Goal: Navigation & Orientation: Find specific page/section

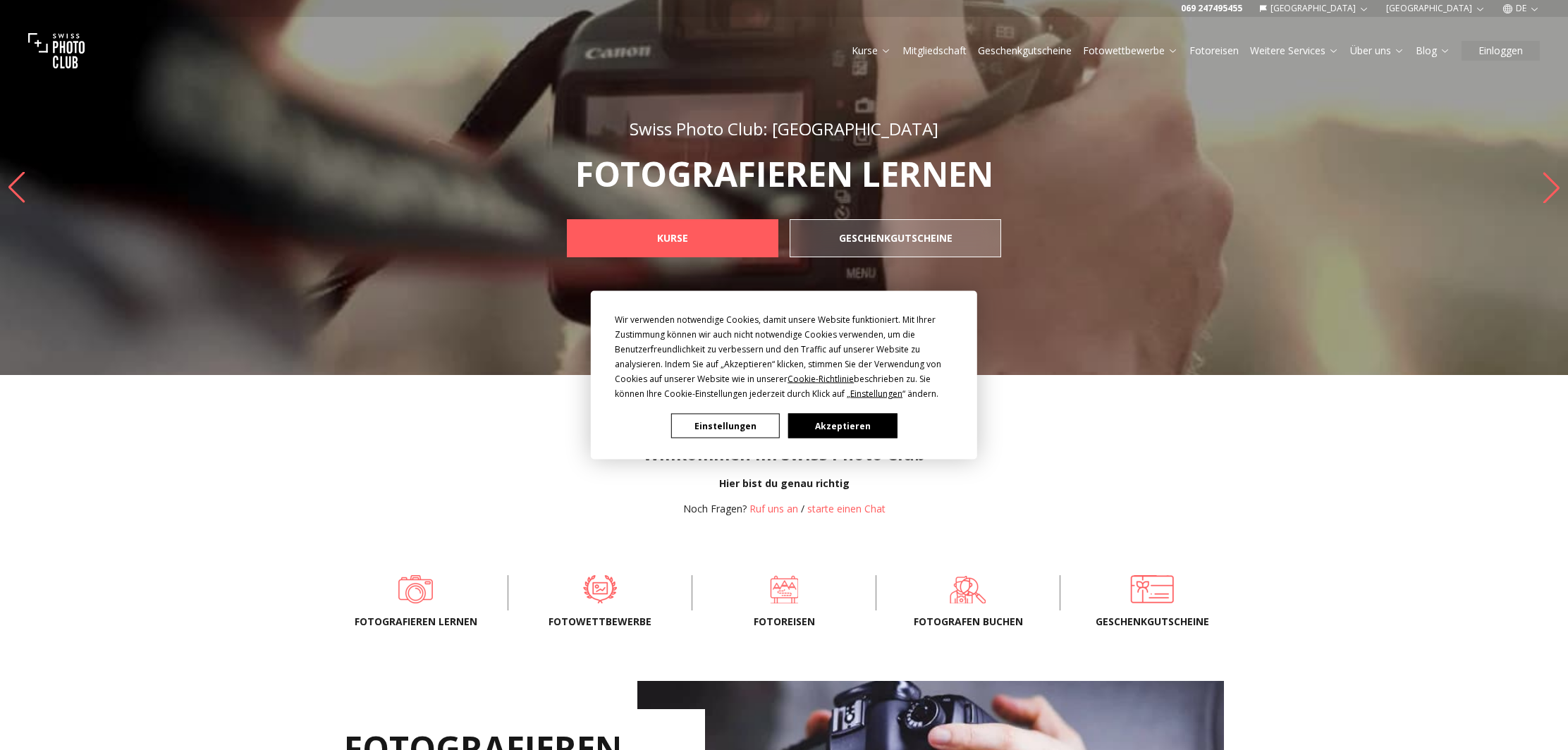
scroll to position [3, 0]
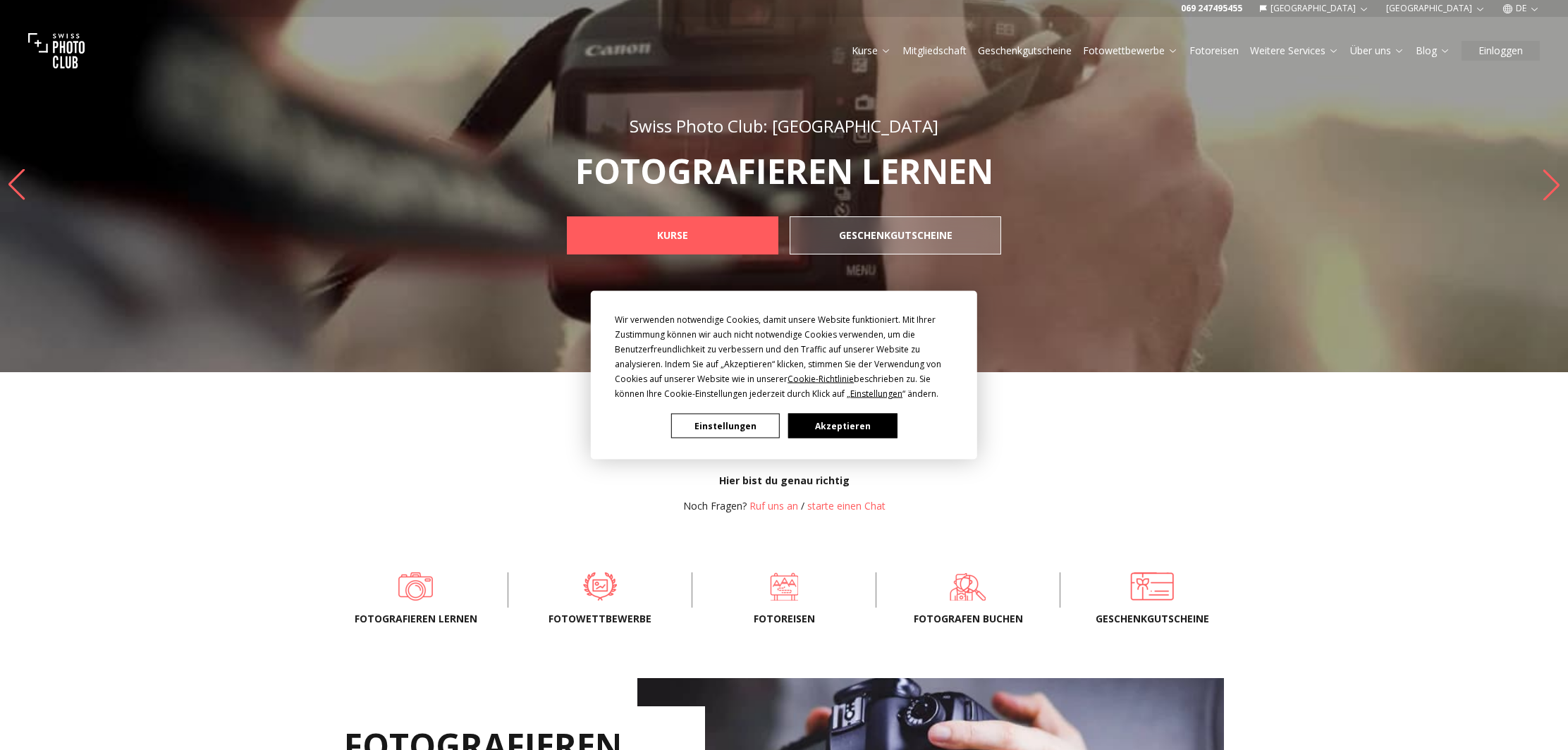
click at [854, 428] on button "Akzeptieren" at bounding box center [843, 426] width 109 height 25
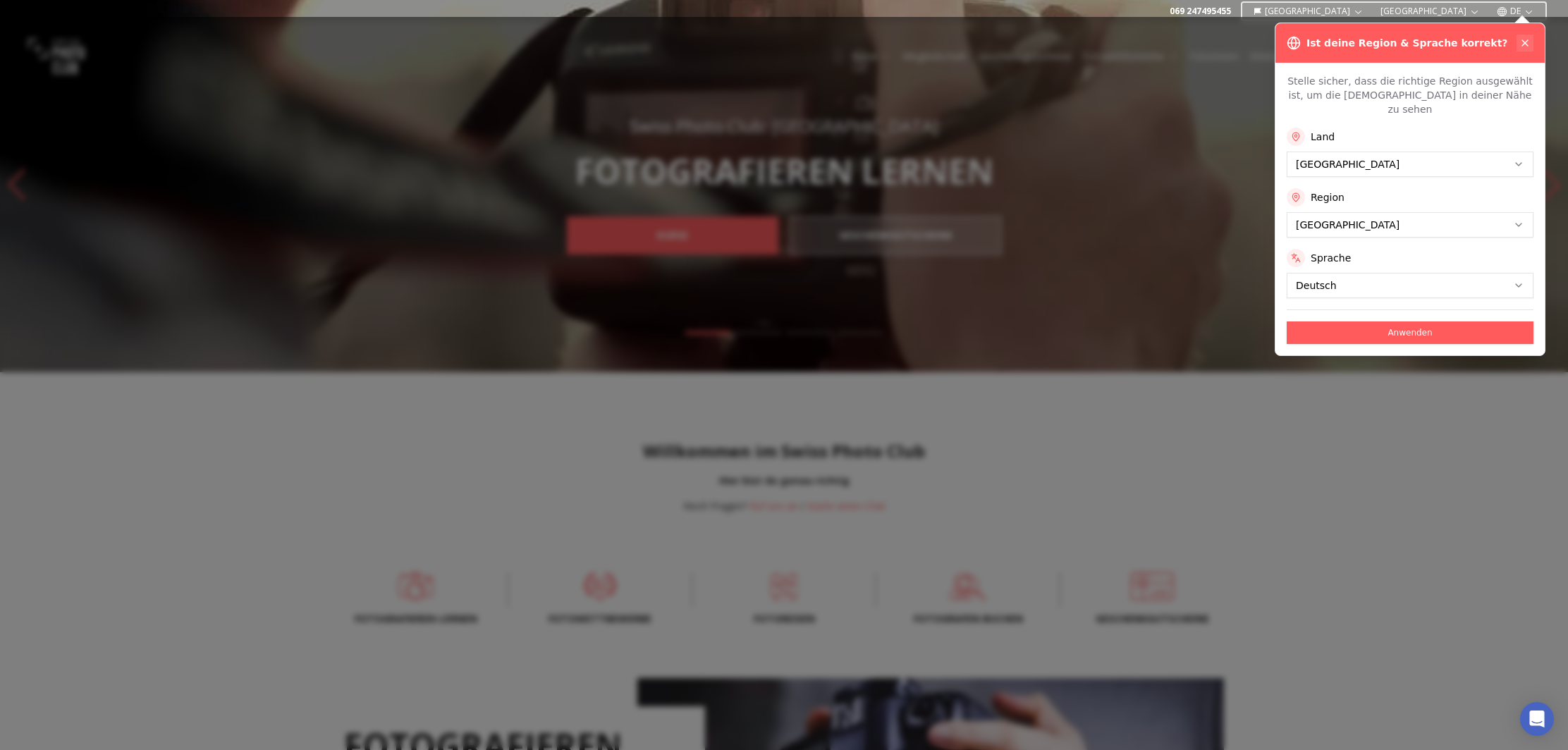
click at [1522, 43] on icon at bounding box center [1525, 42] width 11 height 11
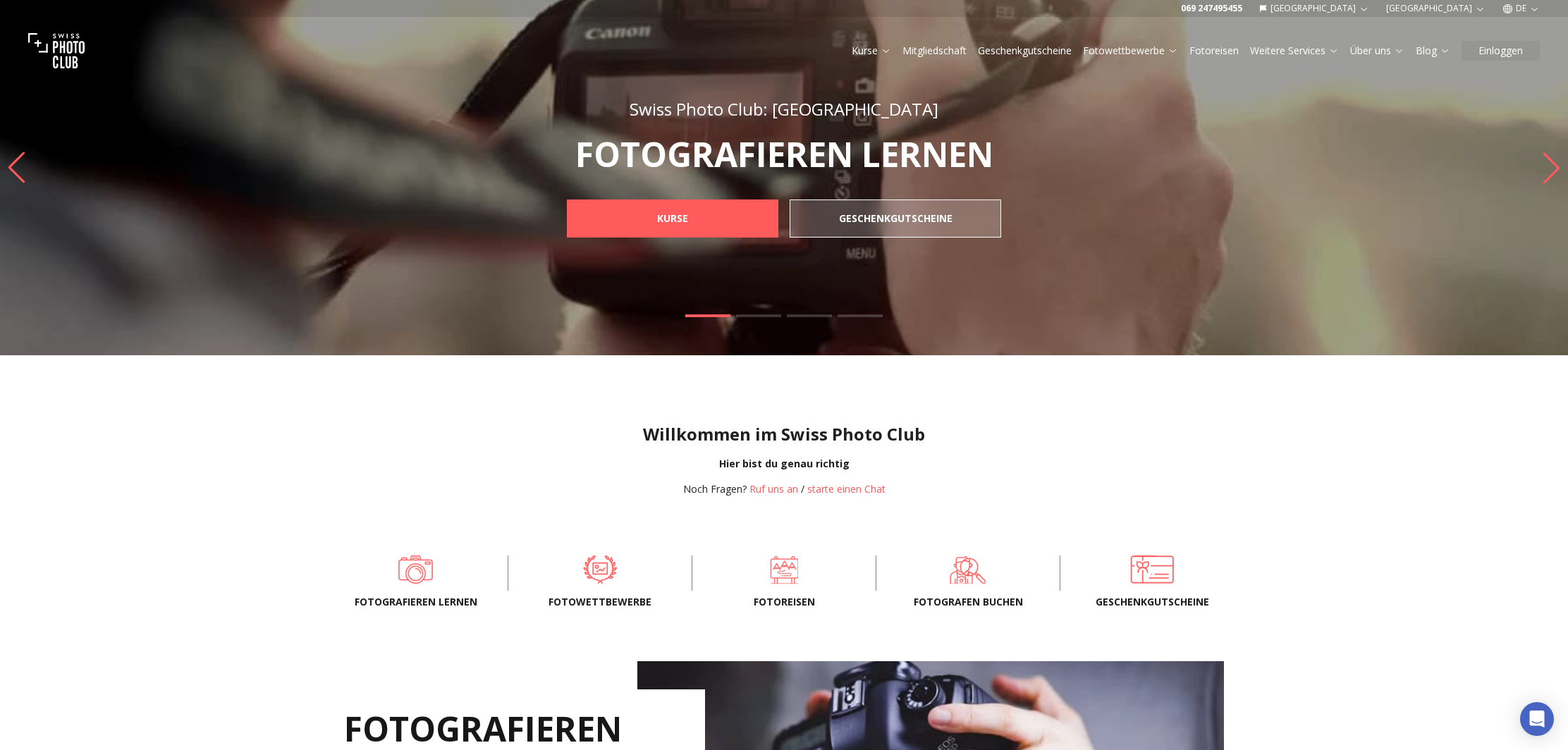
scroll to position [20, 1]
click at [943, 47] on link "Mitgliedschaft" at bounding box center [934, 51] width 64 height 14
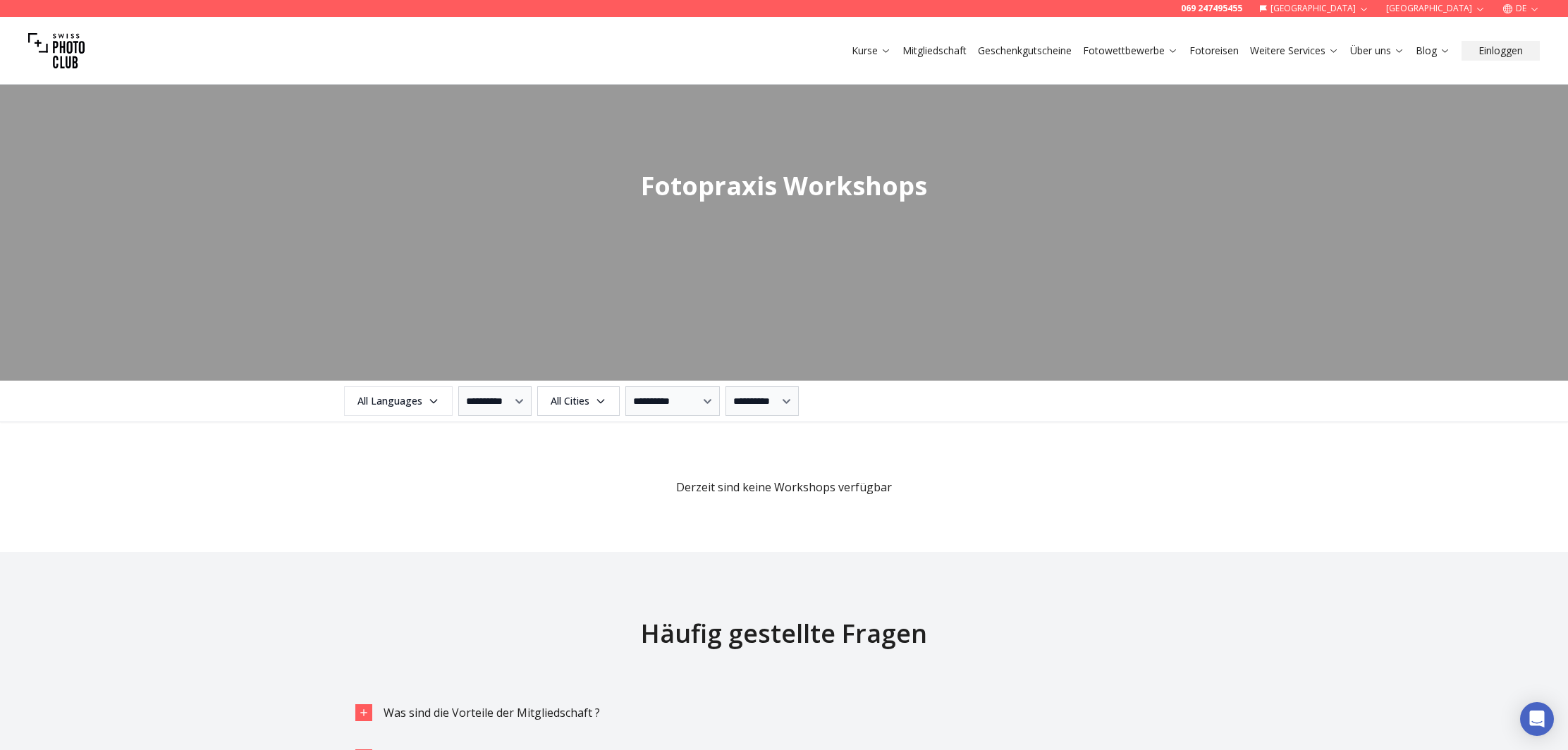
scroll to position [1402, 0]
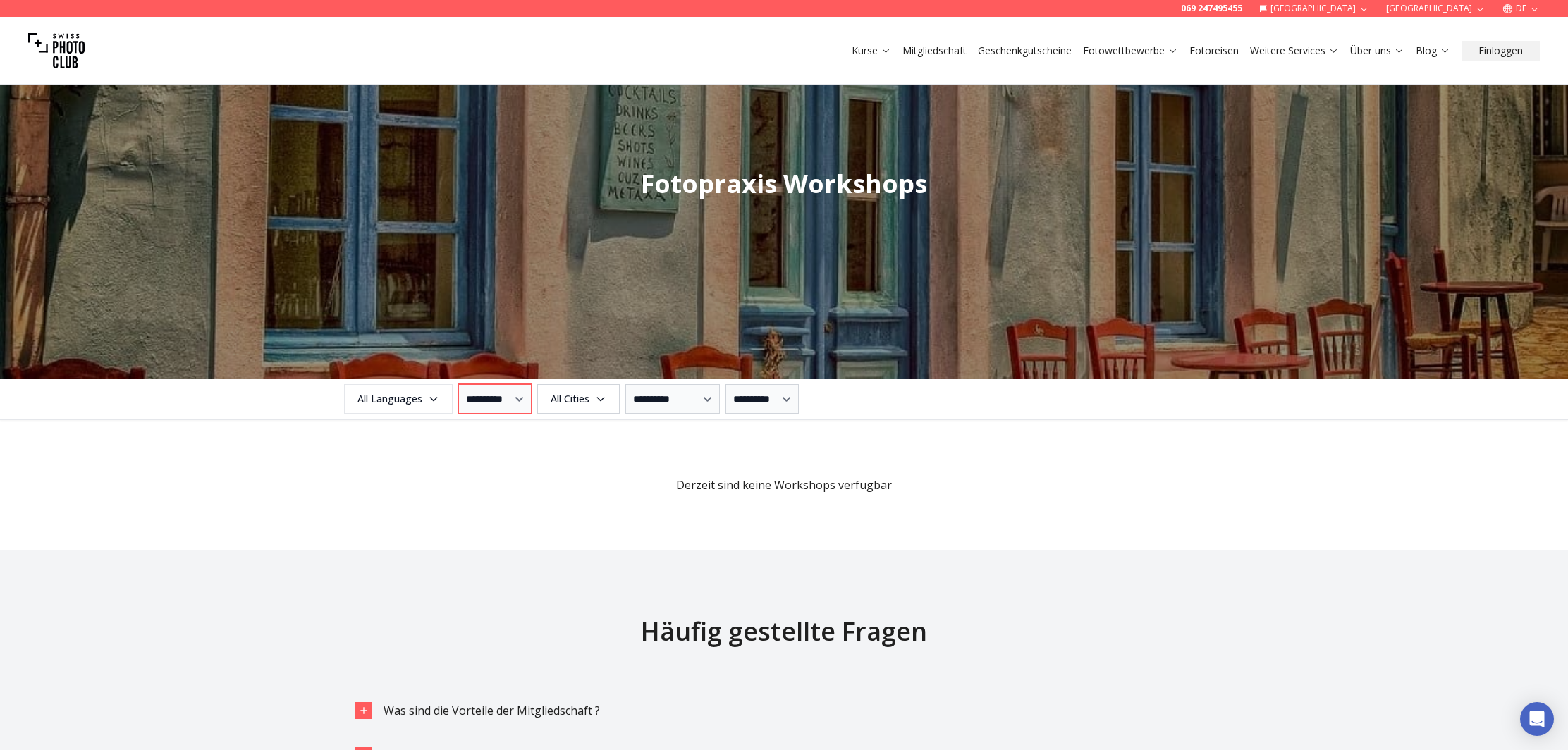
select select "*"
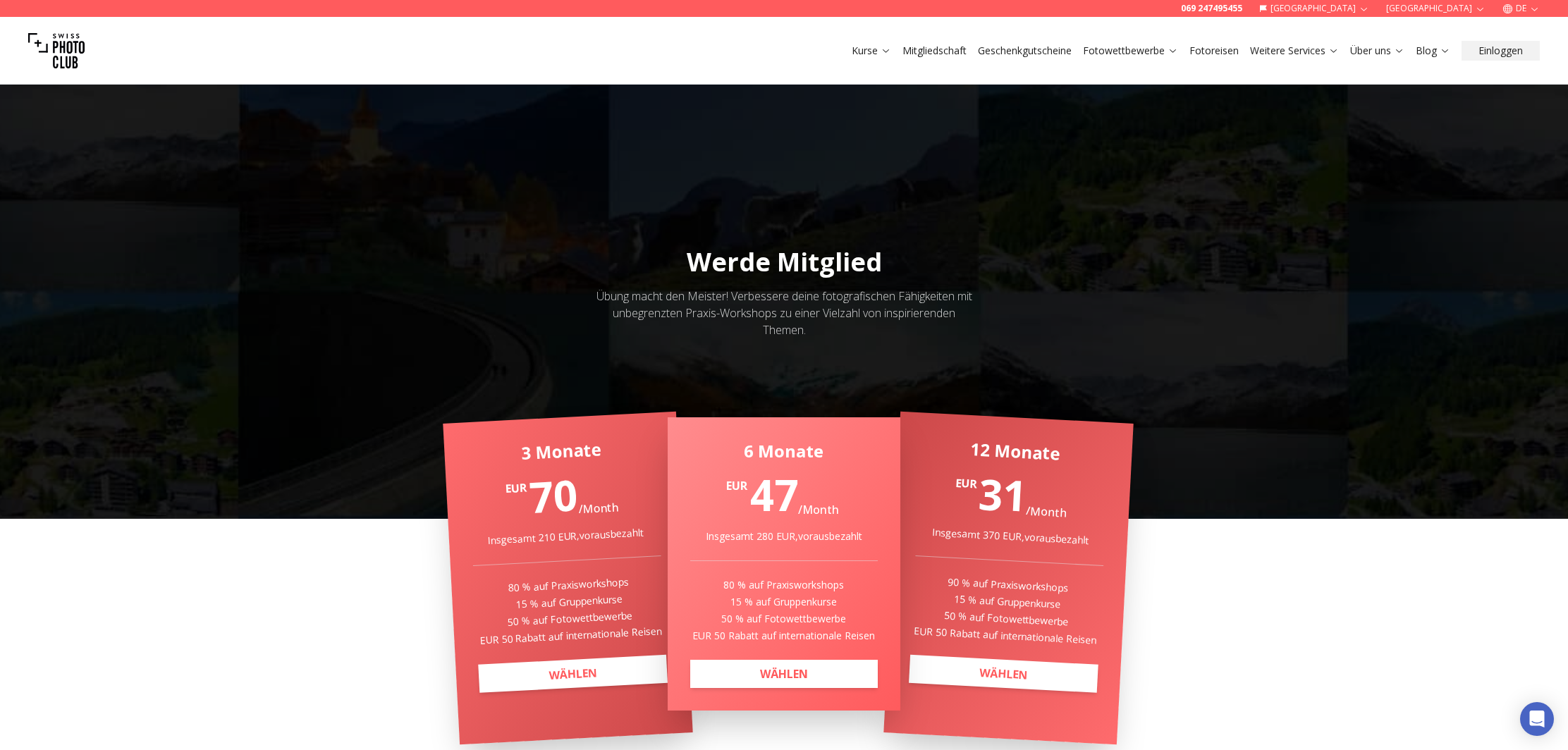
scroll to position [0, 0]
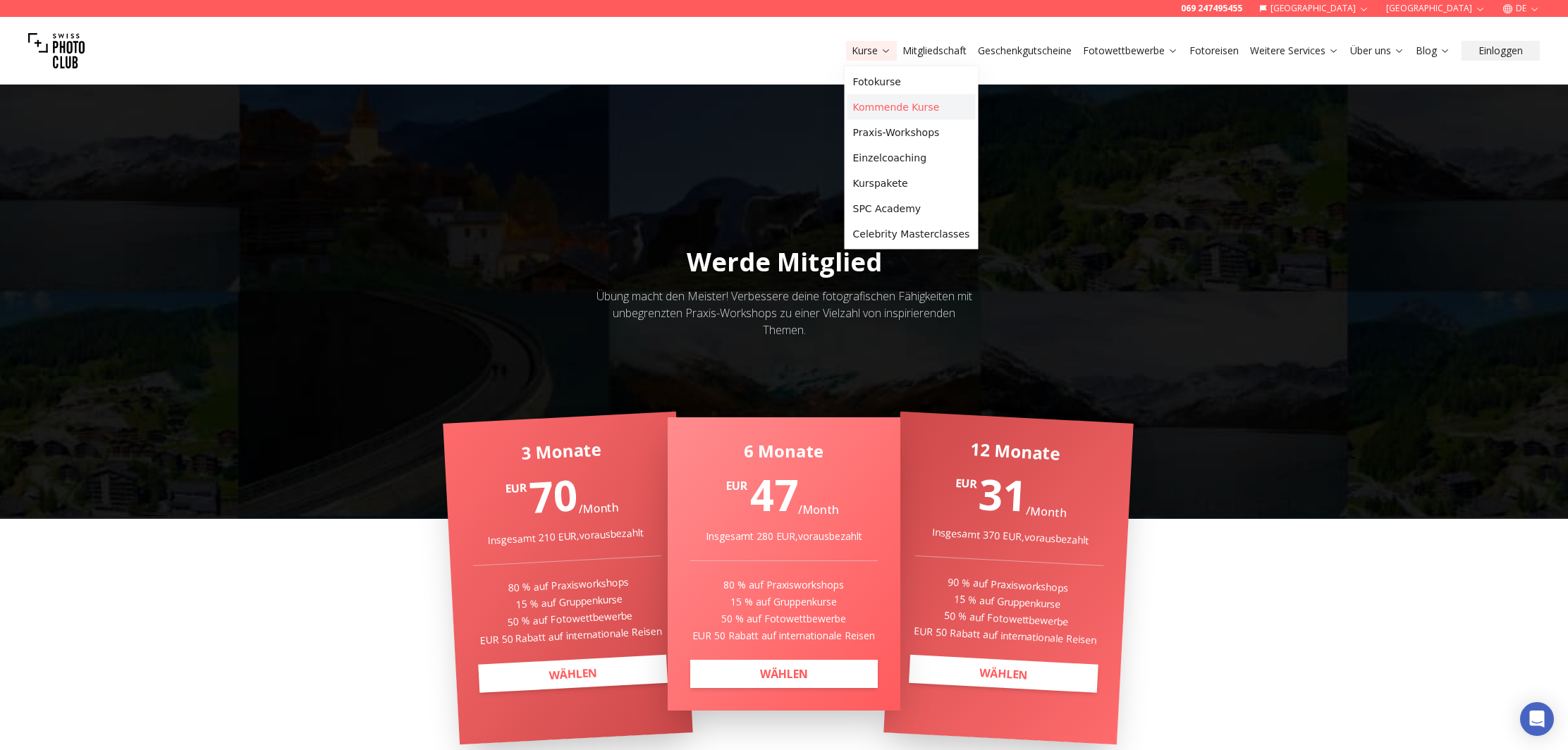
click at [884, 103] on link "Kommende Kurse" at bounding box center [912, 107] width 129 height 25
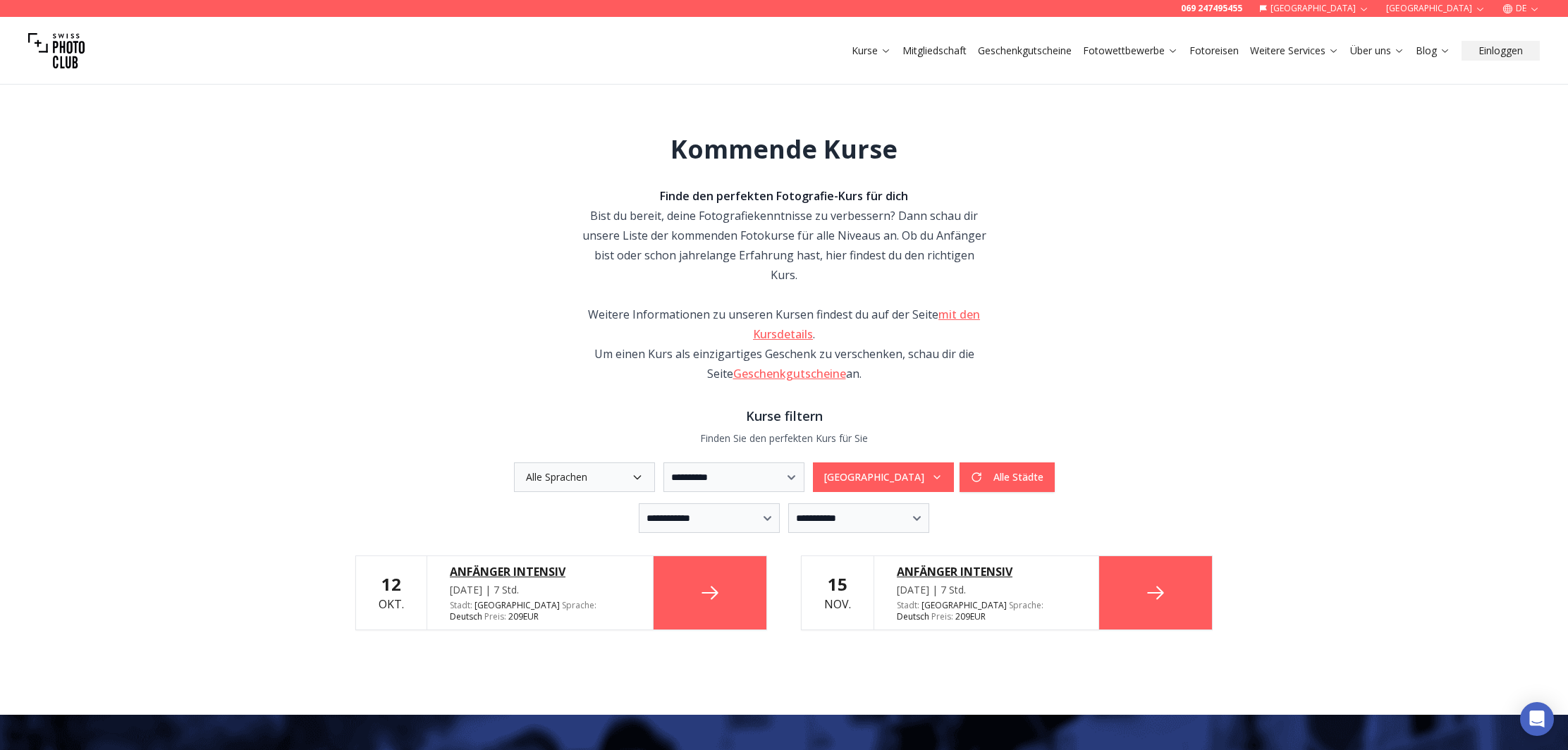
click at [943, 472] on icon "button" at bounding box center [937, 477] width 11 height 11
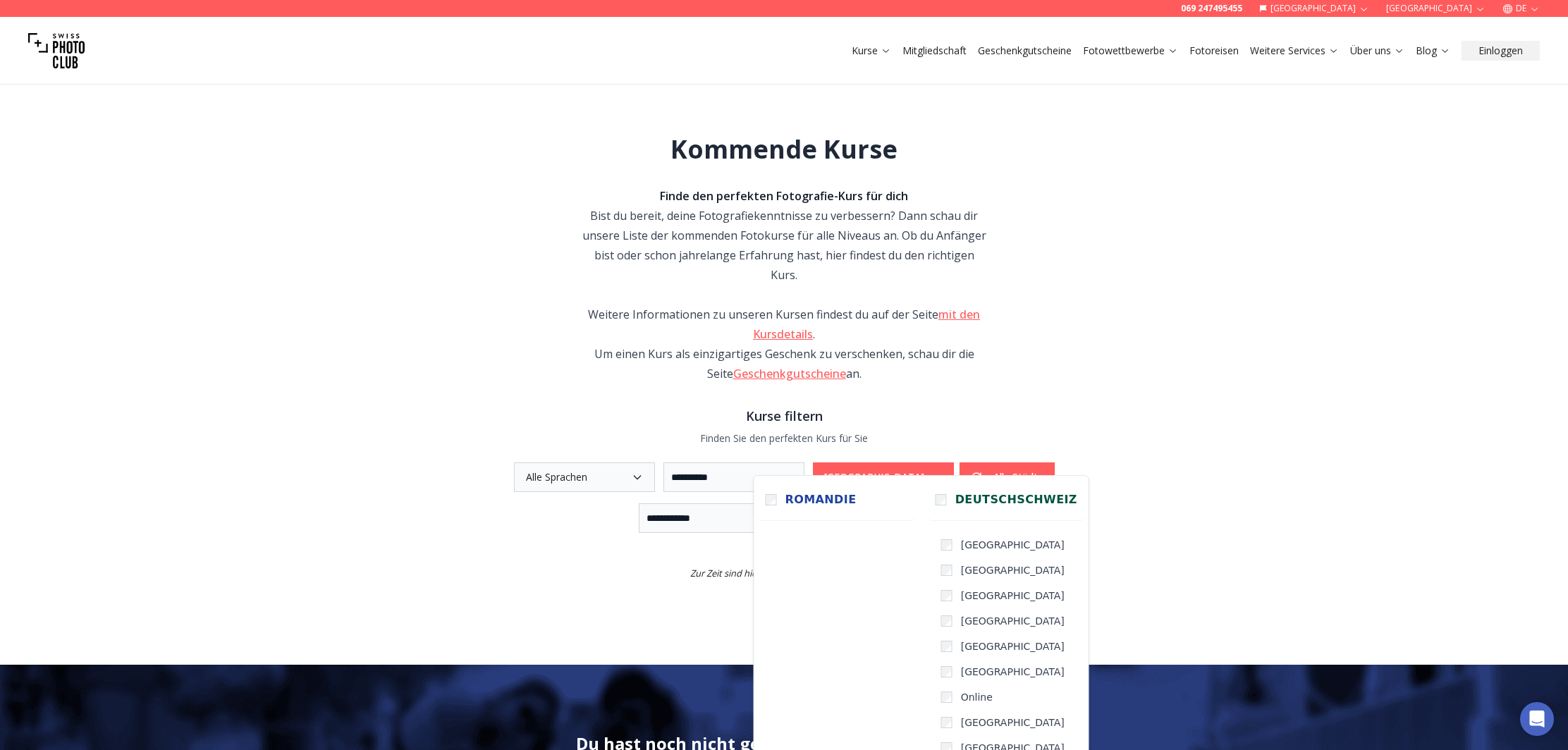
click at [1166, 503] on div "**********" at bounding box center [784, 518] width 857 height 29
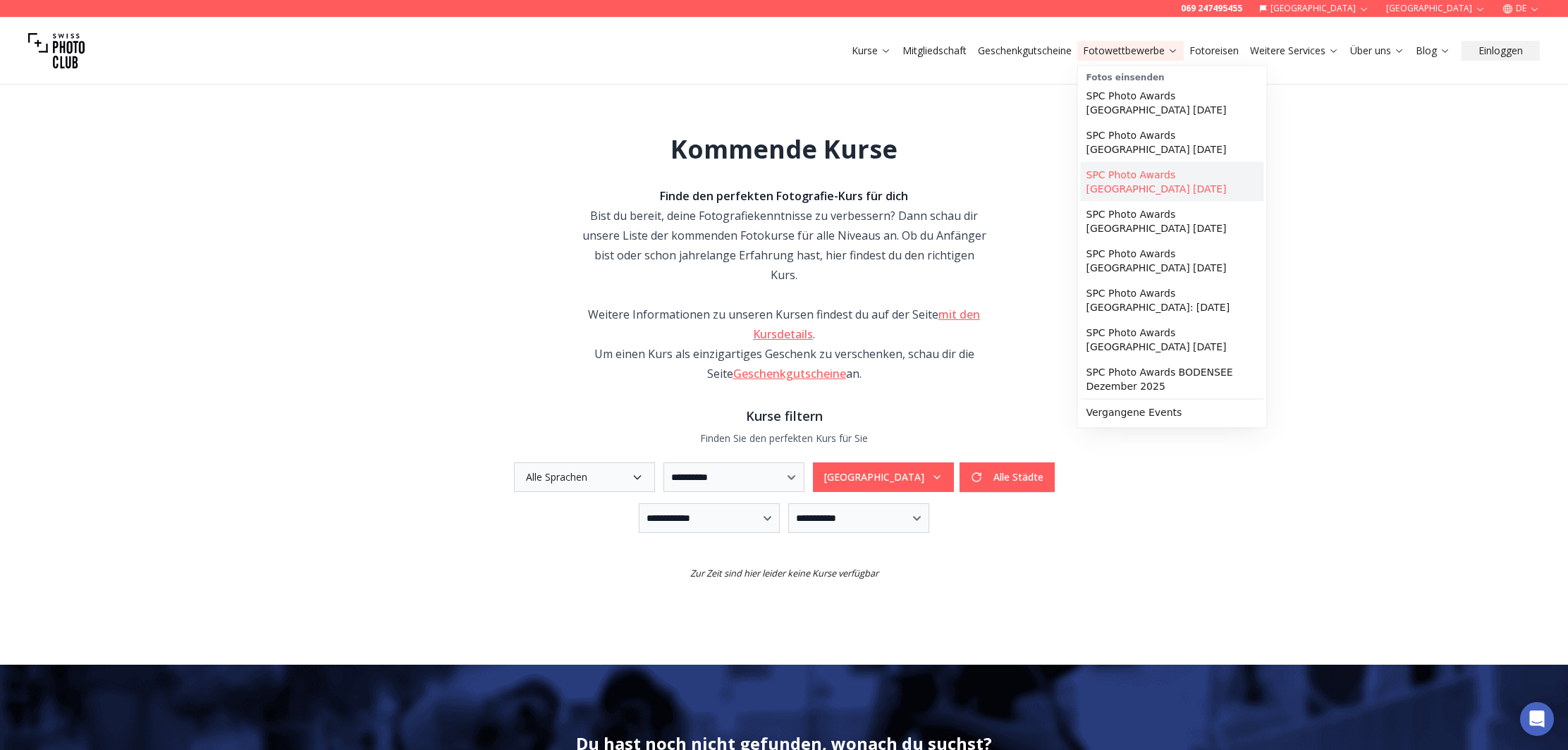
click at [1176, 176] on link "SPC Photo Awards [GEOGRAPHIC_DATA] [DATE]" at bounding box center [1172, 182] width 184 height 40
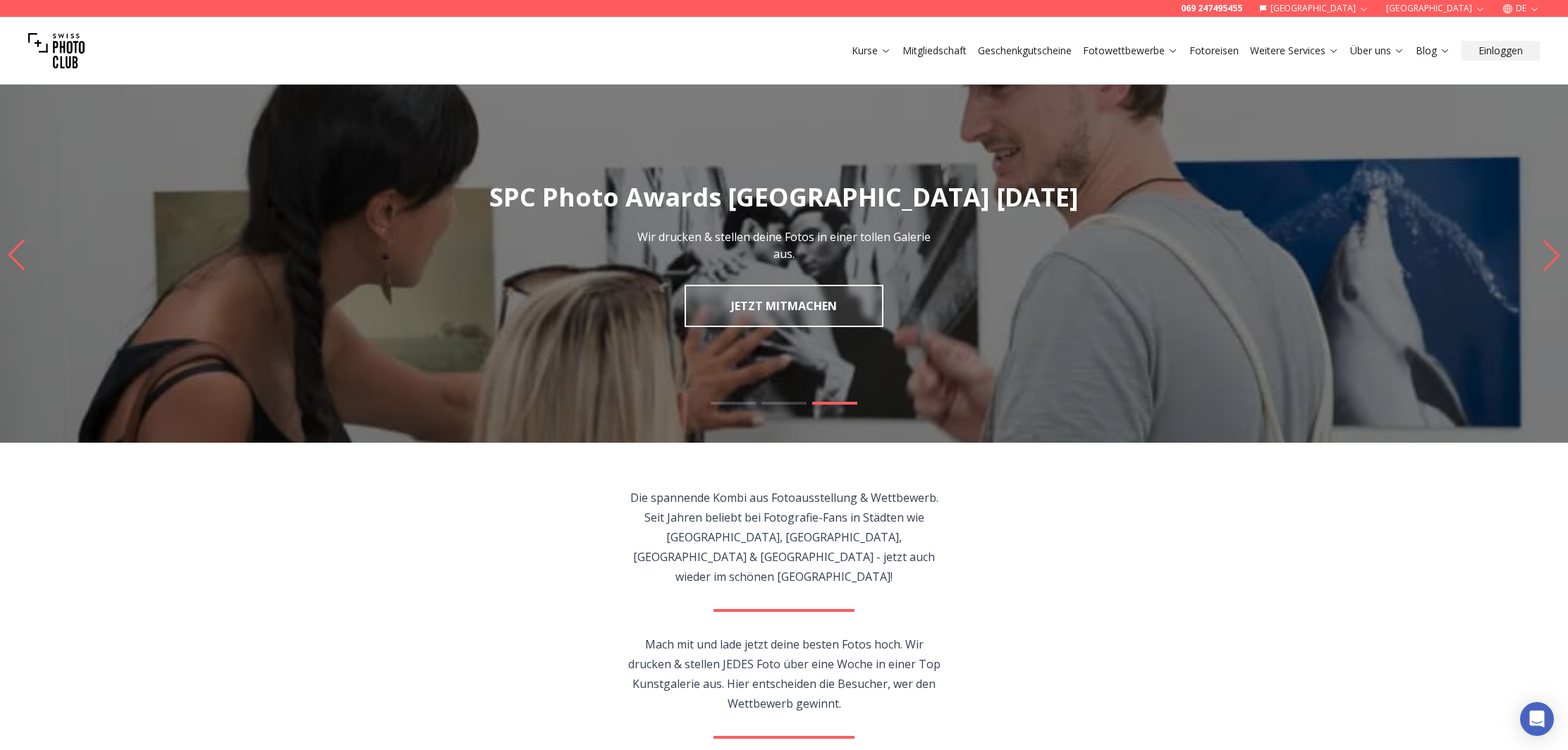
click at [1207, 53] on link "Fotoreisen" at bounding box center [1214, 51] width 49 height 14
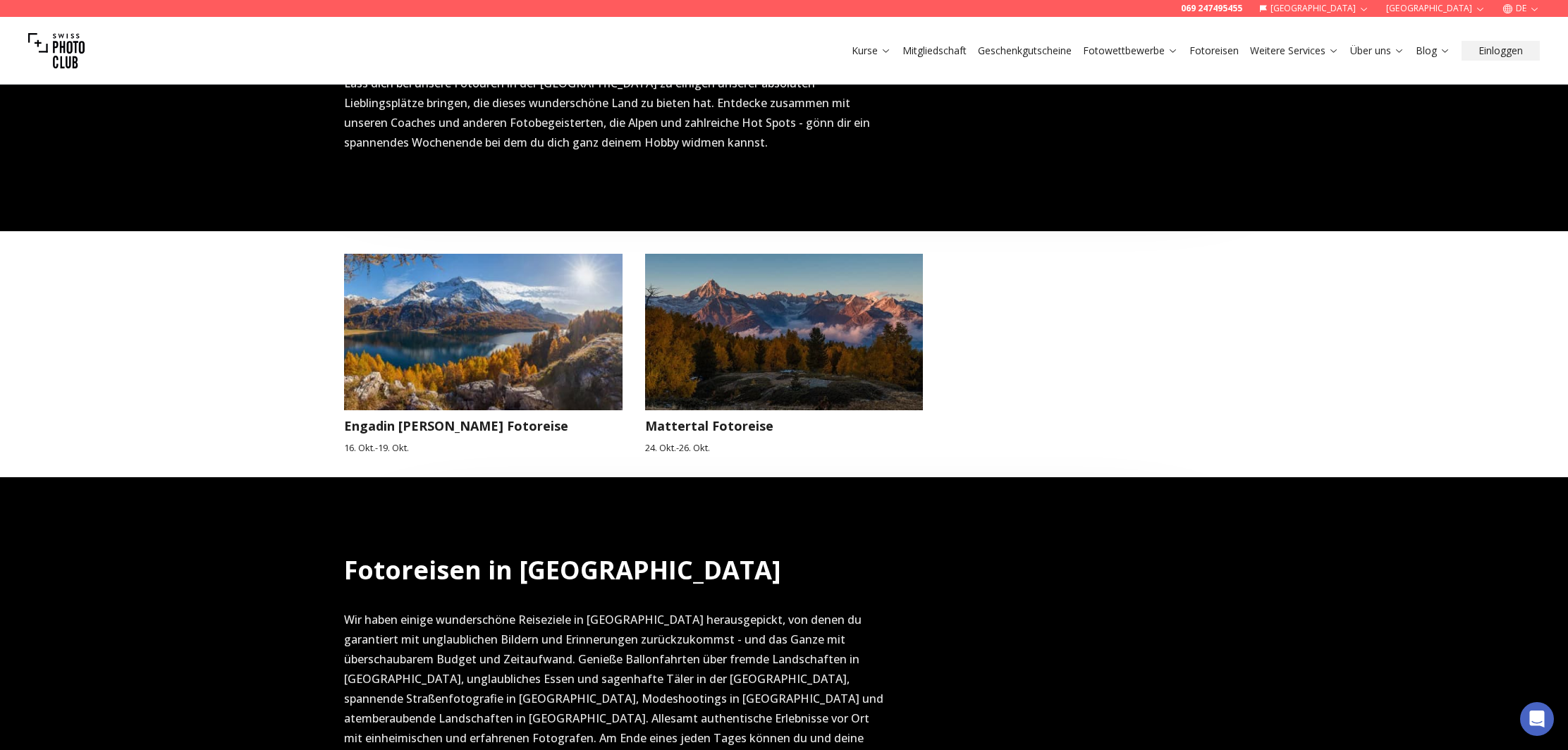
scroll to position [514, 0]
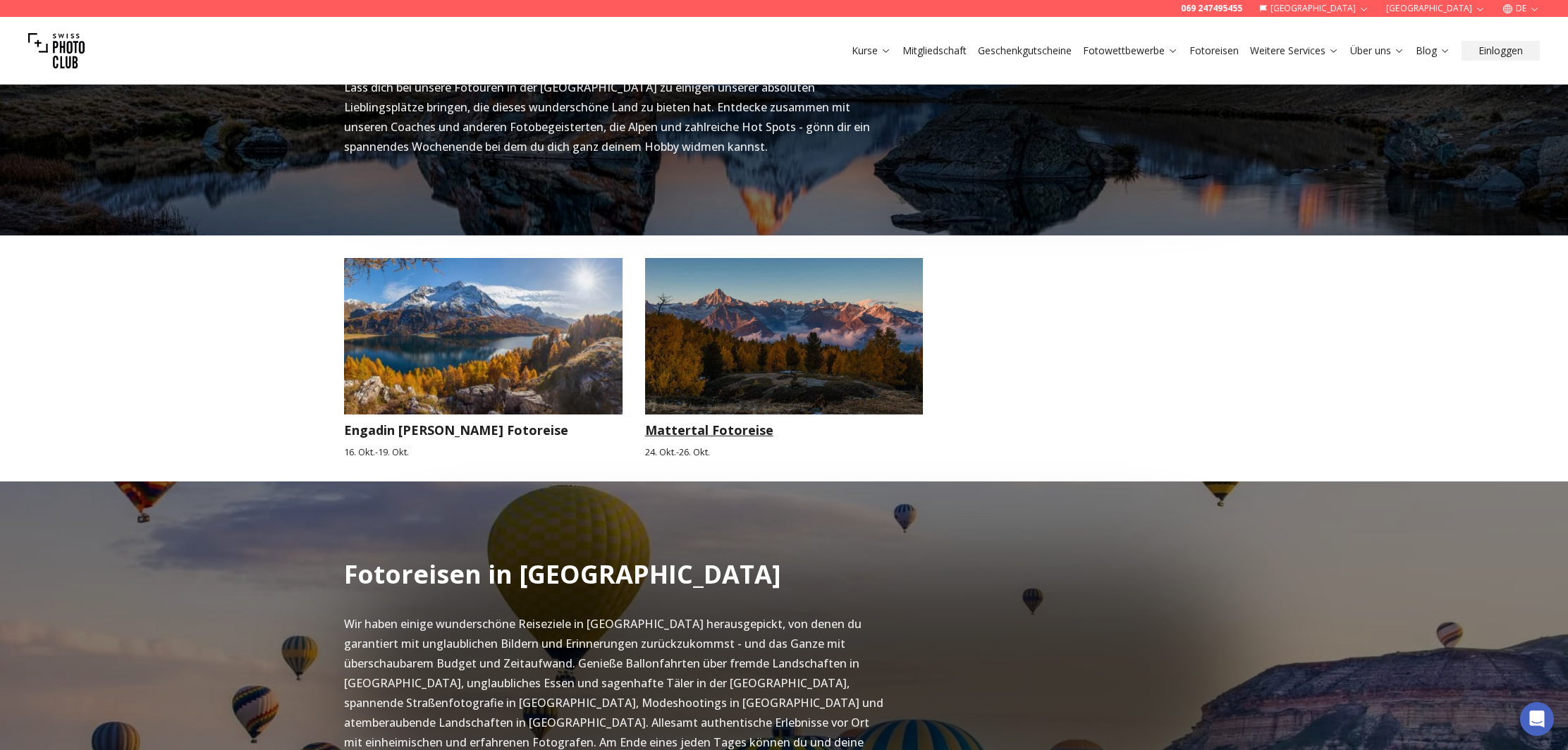
click at [693, 360] on img at bounding box center [784, 336] width 279 height 157
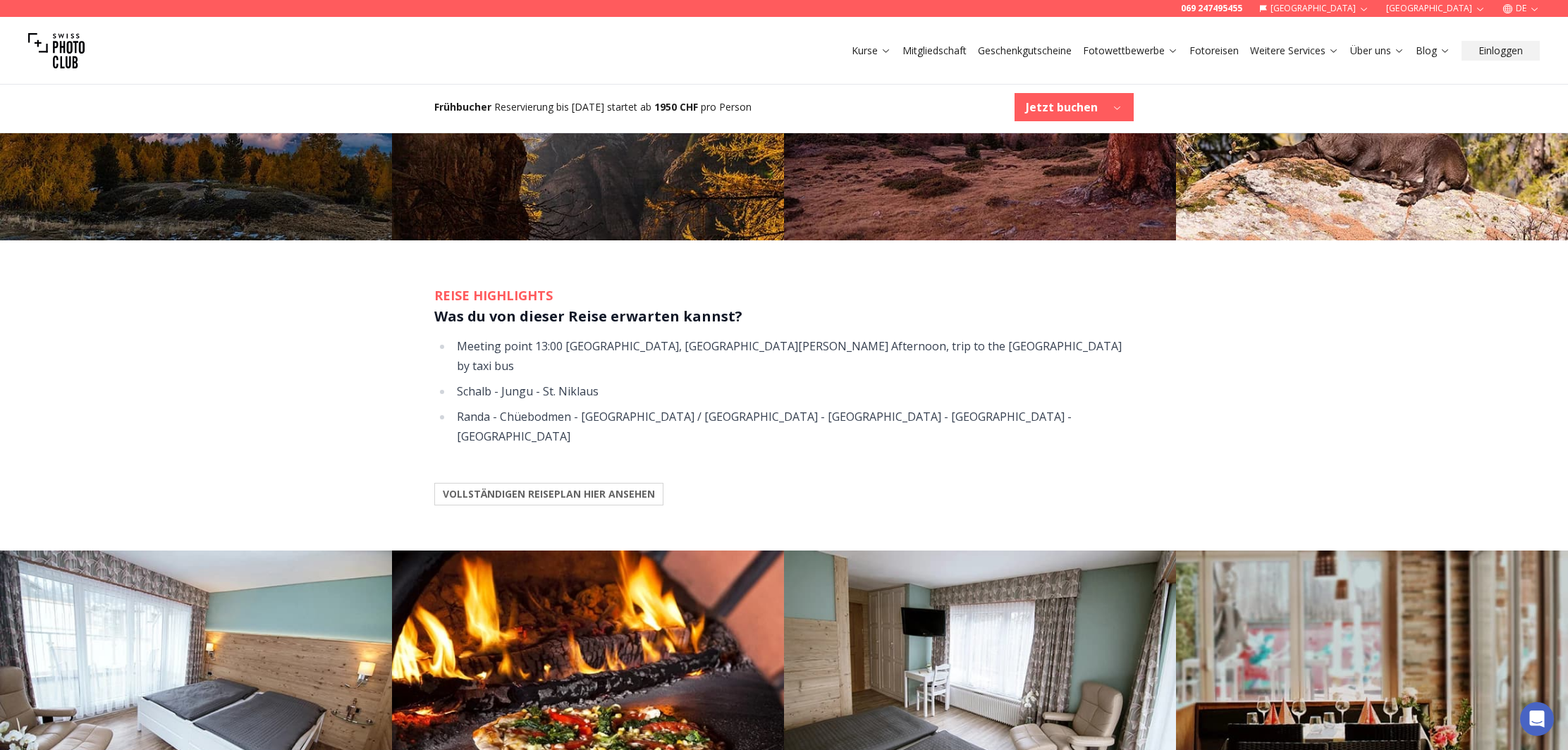
scroll to position [1239, 0]
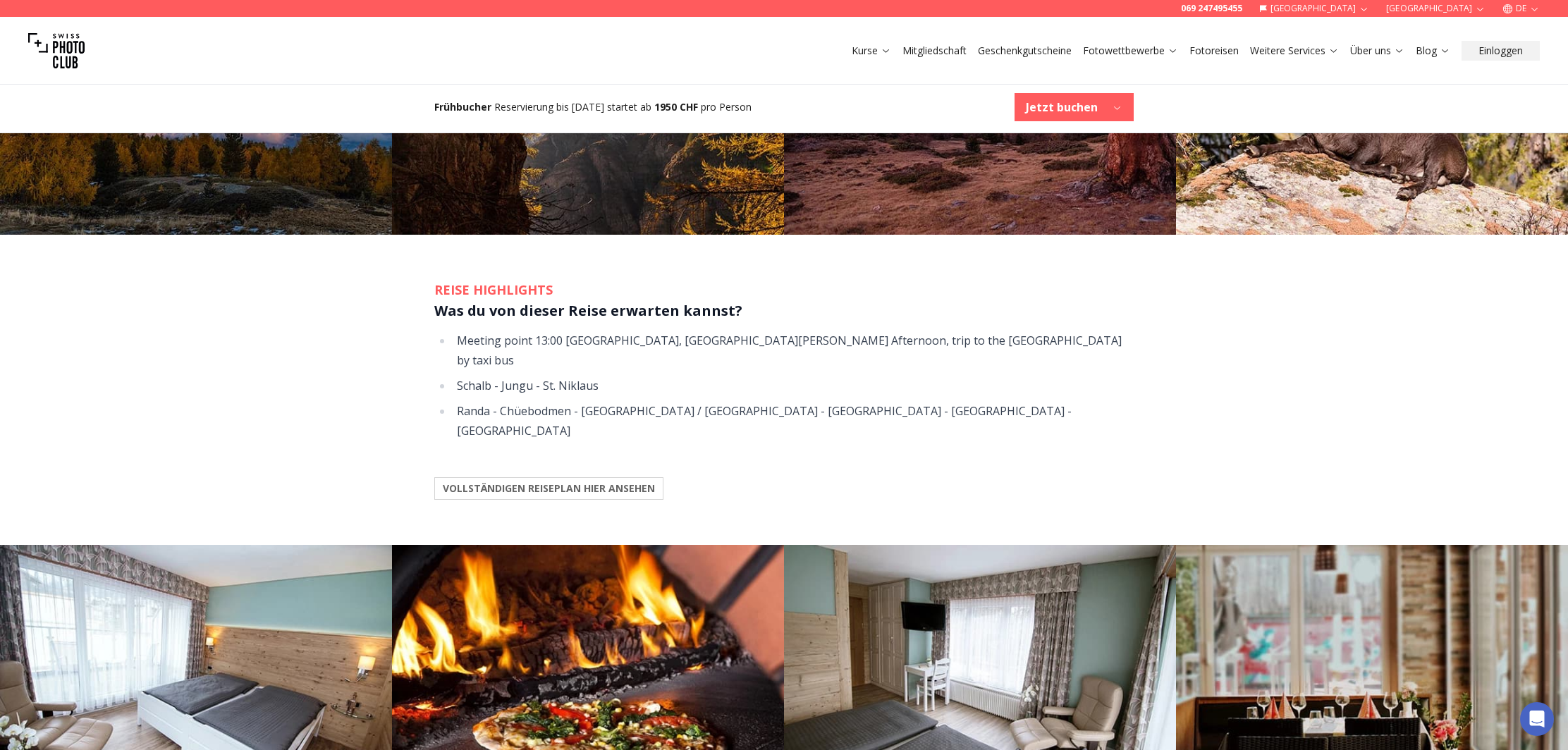
click at [615, 481] on b "VOLLSTÄNDIGEN REISEPLAN HIER ANSEHEN" at bounding box center [549, 488] width 212 height 14
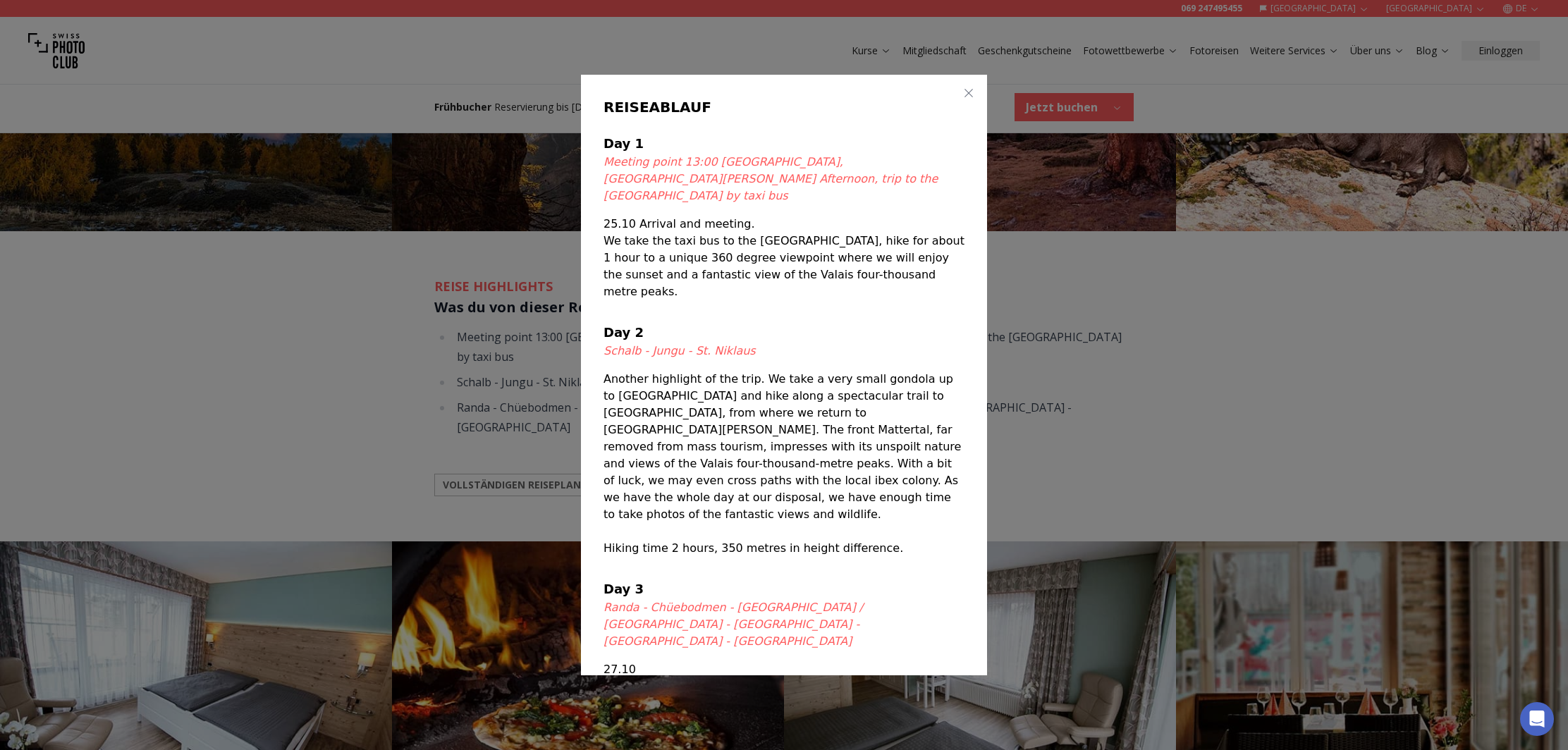
scroll to position [0, 0]
click at [966, 92] on icon "button" at bounding box center [969, 92] width 11 height 11
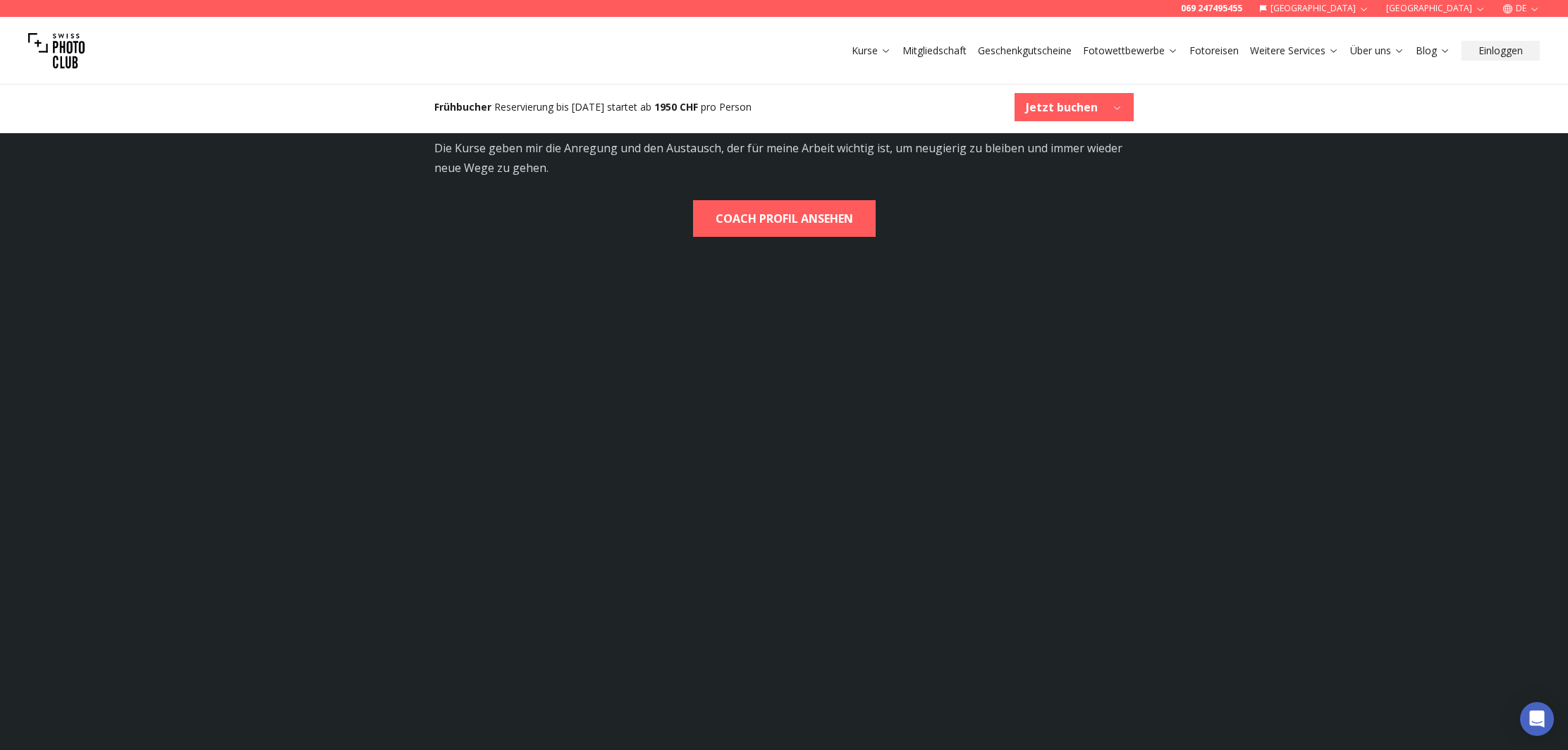
scroll to position [3027, 0]
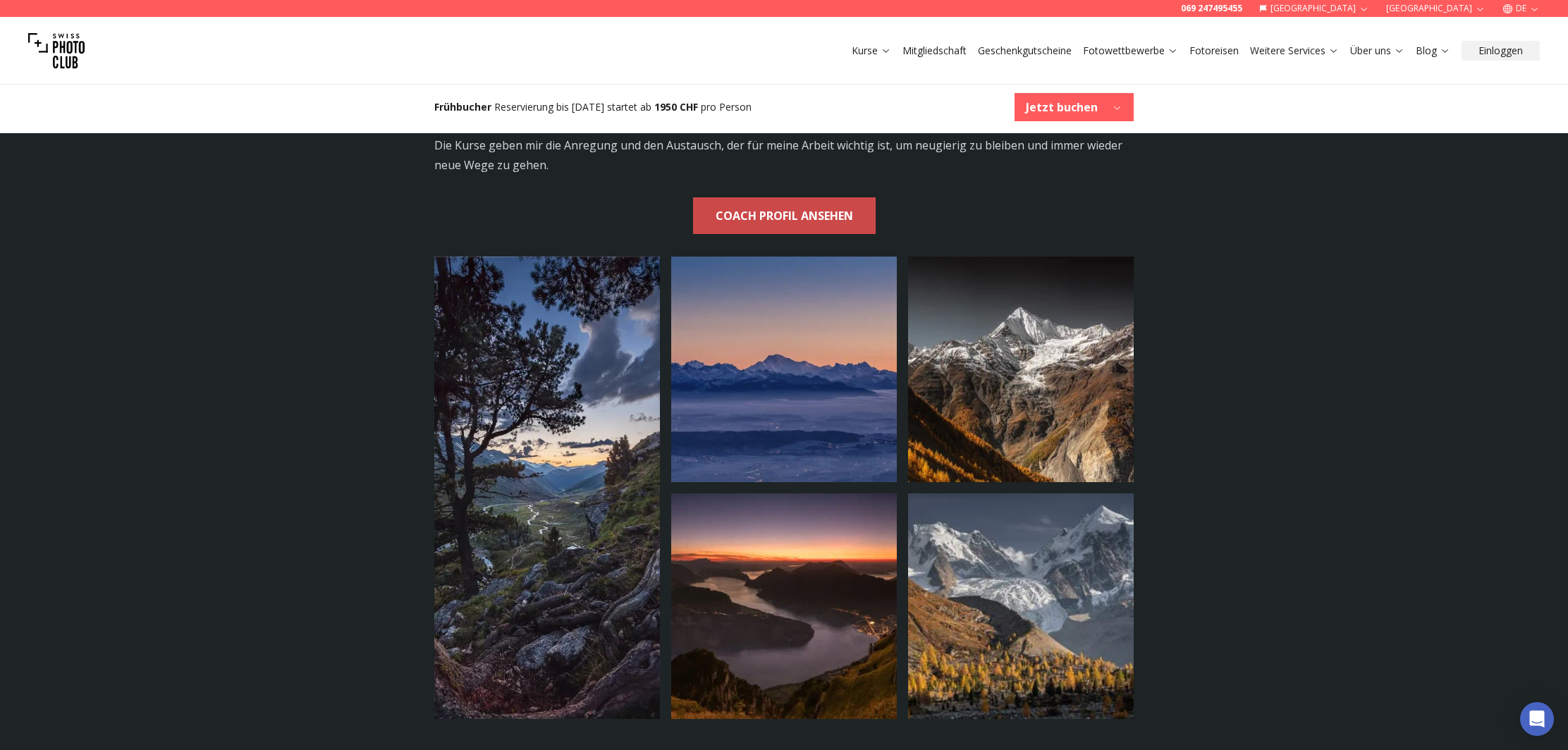
click at [825, 206] on b "COACH PROFIL ANSEHEN" at bounding box center [784, 216] width 137 height 20
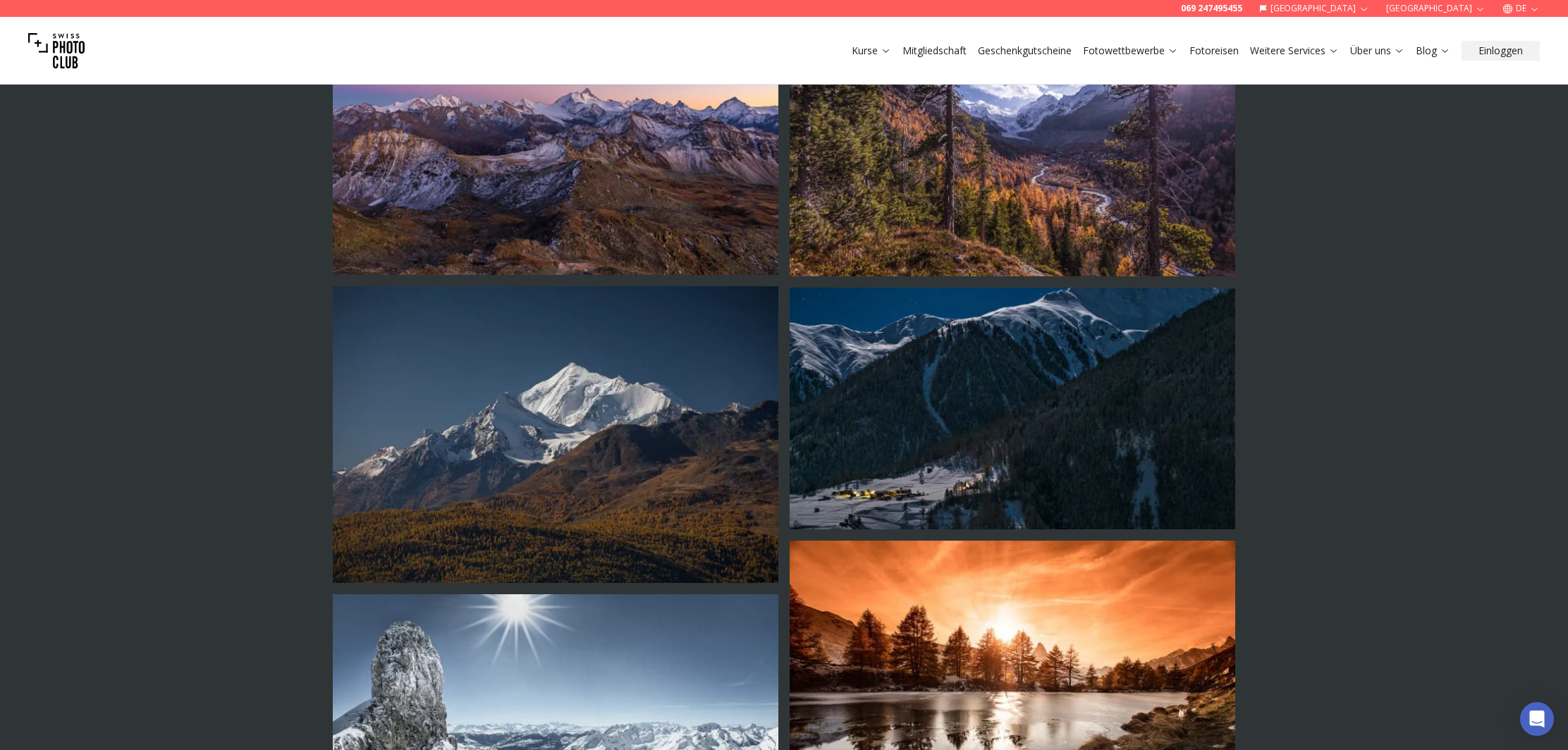
scroll to position [2968, 0]
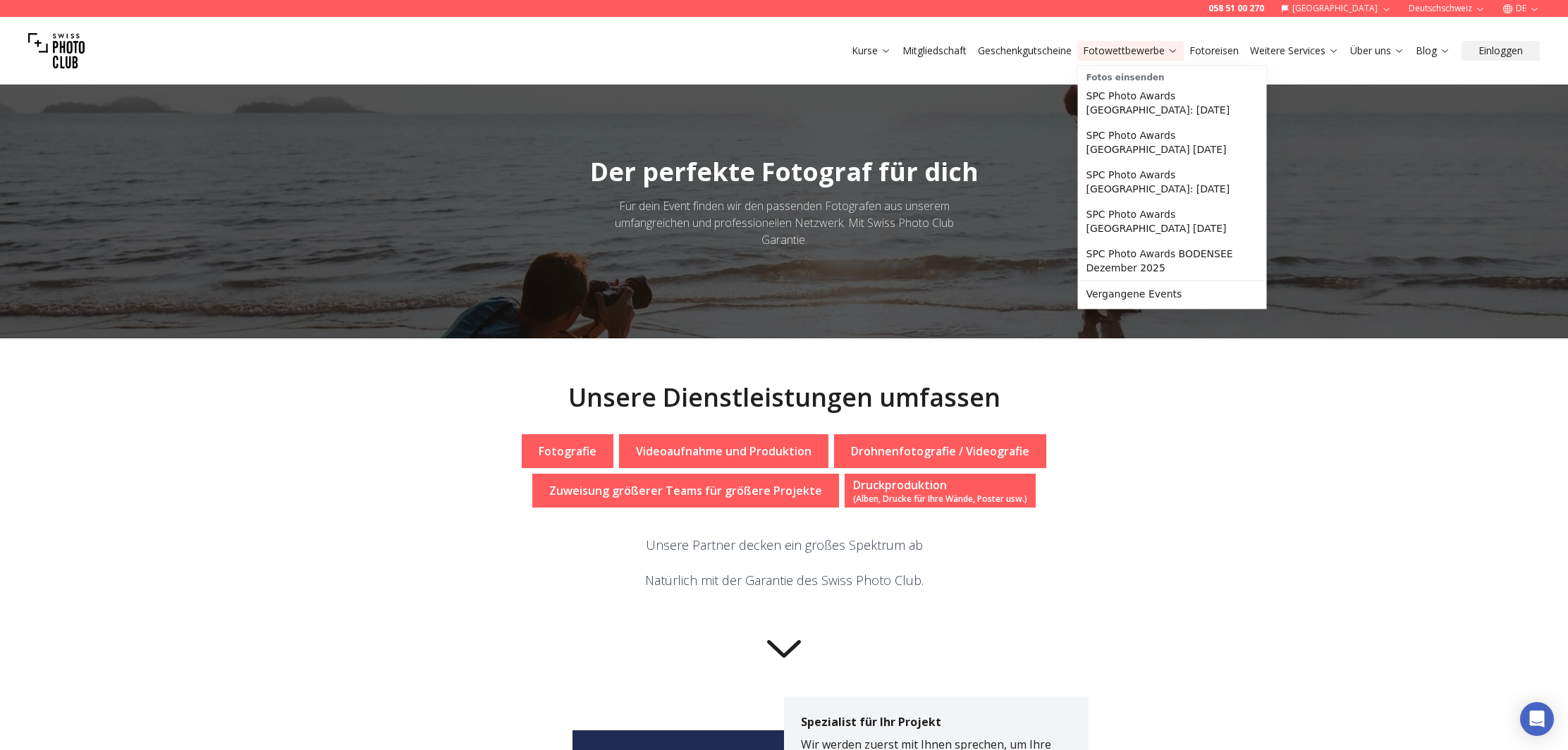
scroll to position [-6, 1]
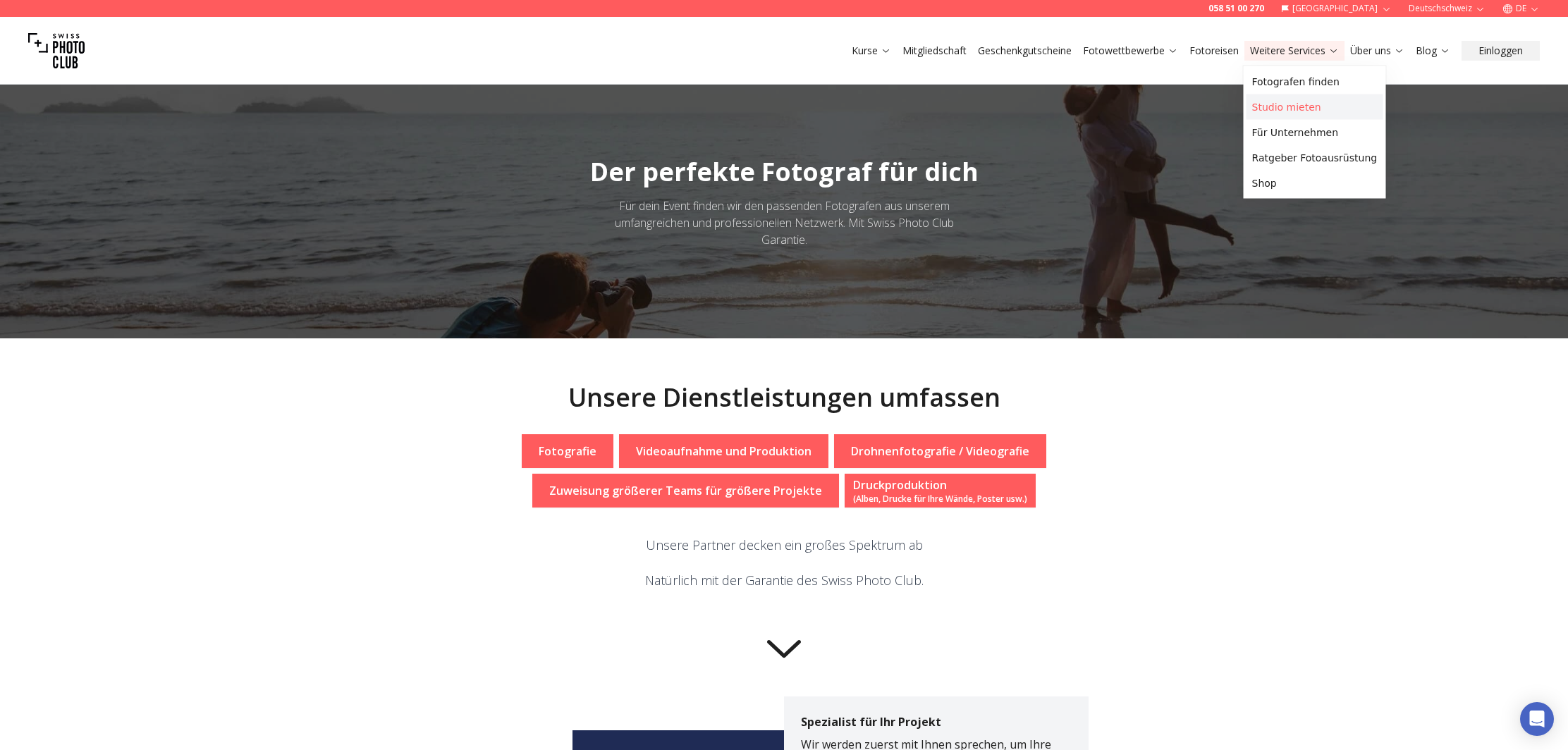
click at [1283, 109] on link "Studio mieten" at bounding box center [1314, 107] width 137 height 25
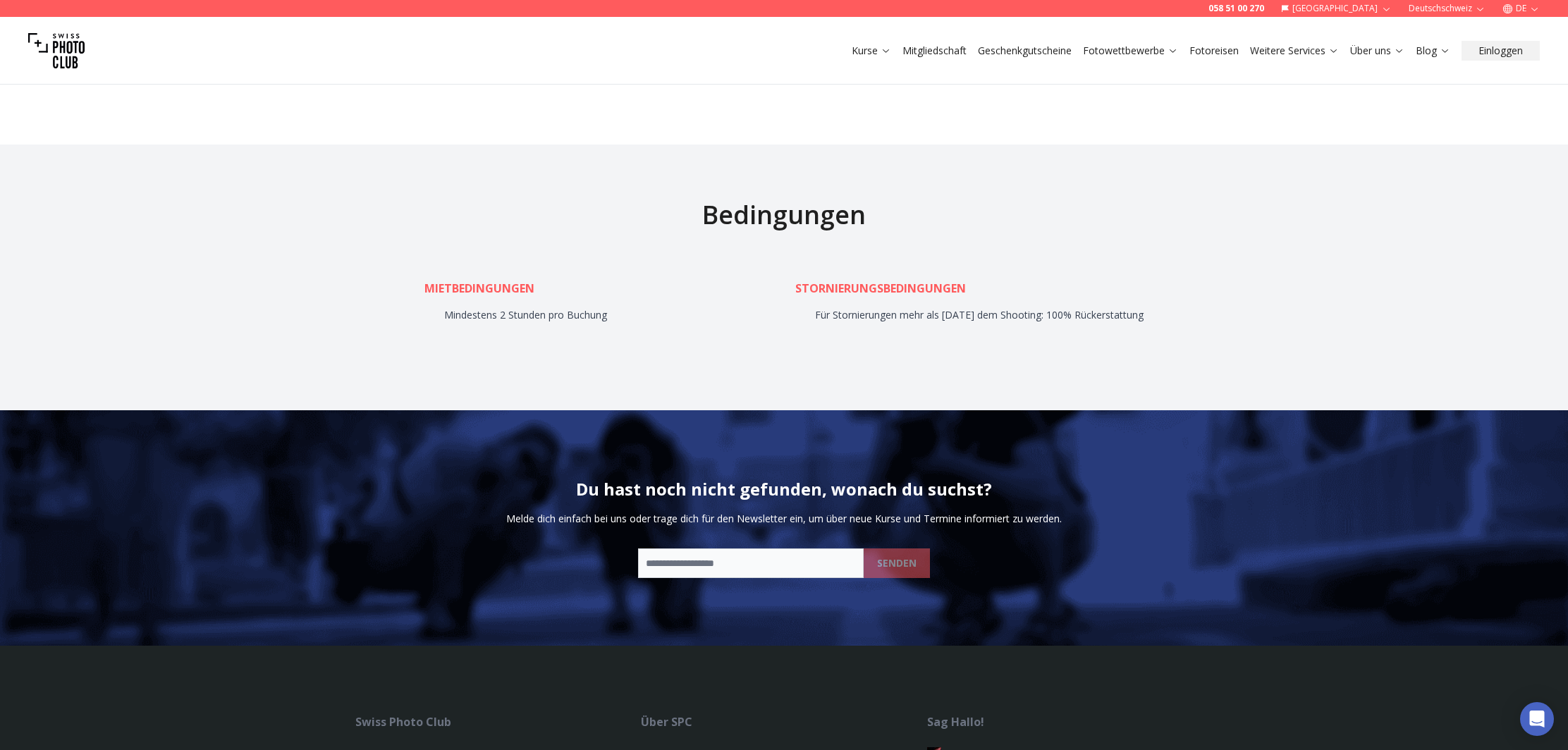
scroll to position [6797, 0]
click at [674, 747] on link "Fotografen" at bounding box center [667, 754] width 52 height 14
